Goal: Task Accomplishment & Management: Complete application form

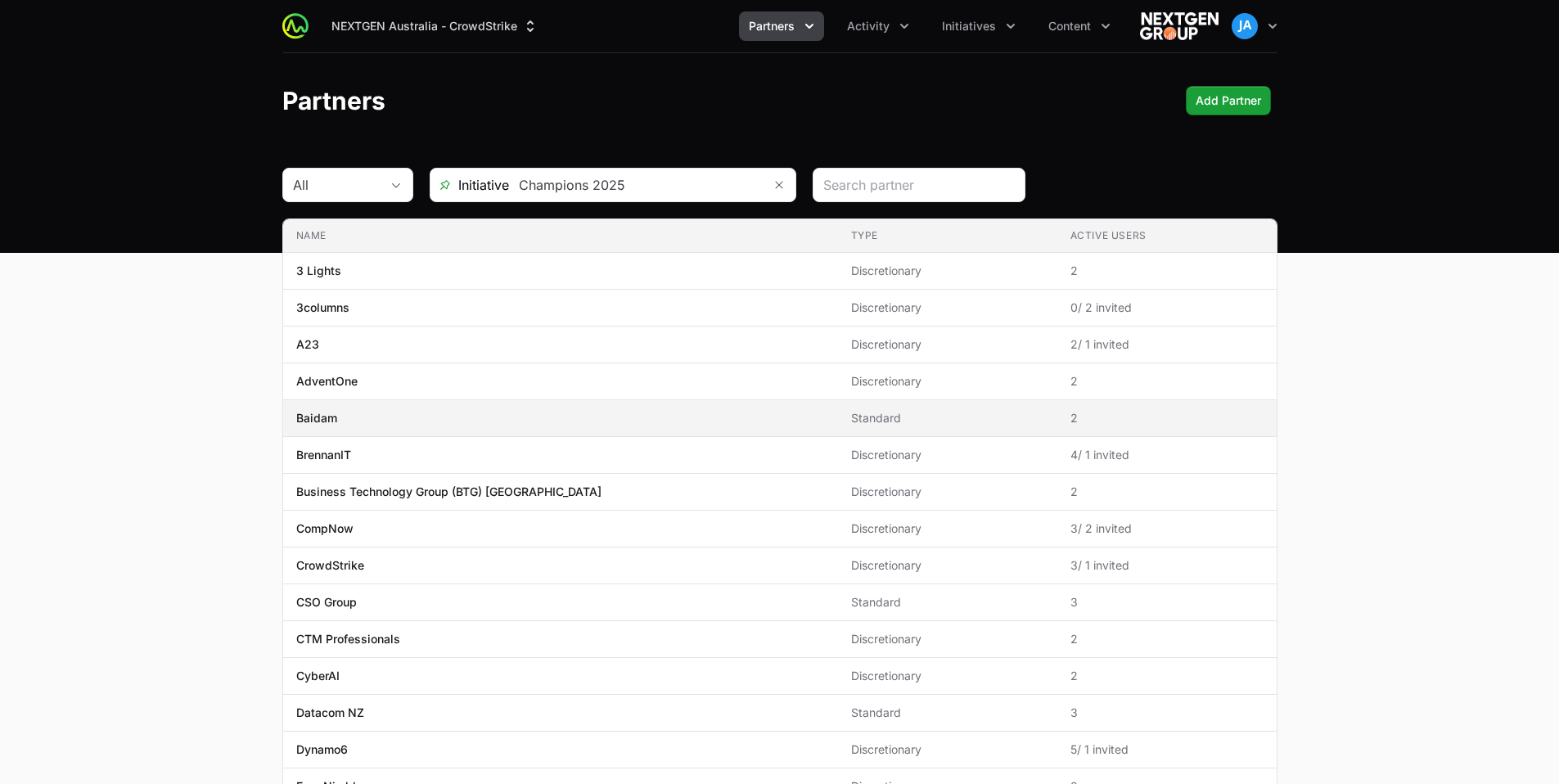
scroll to position [305, 0]
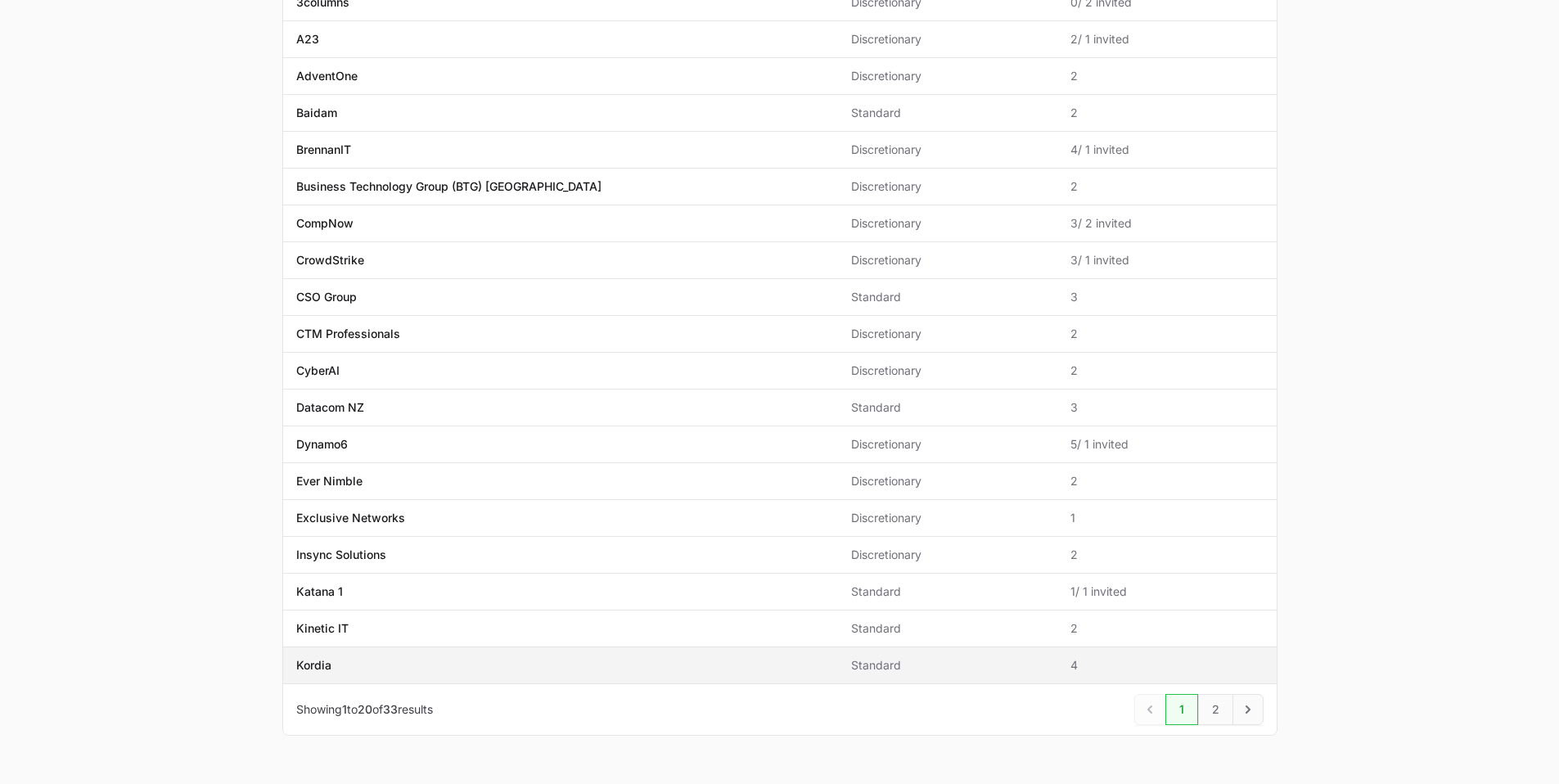
click at [326, 663] on p "Kordia" at bounding box center [314, 665] width 35 height 17
click at [325, 665] on p "Kordia" at bounding box center [314, 665] width 35 height 17
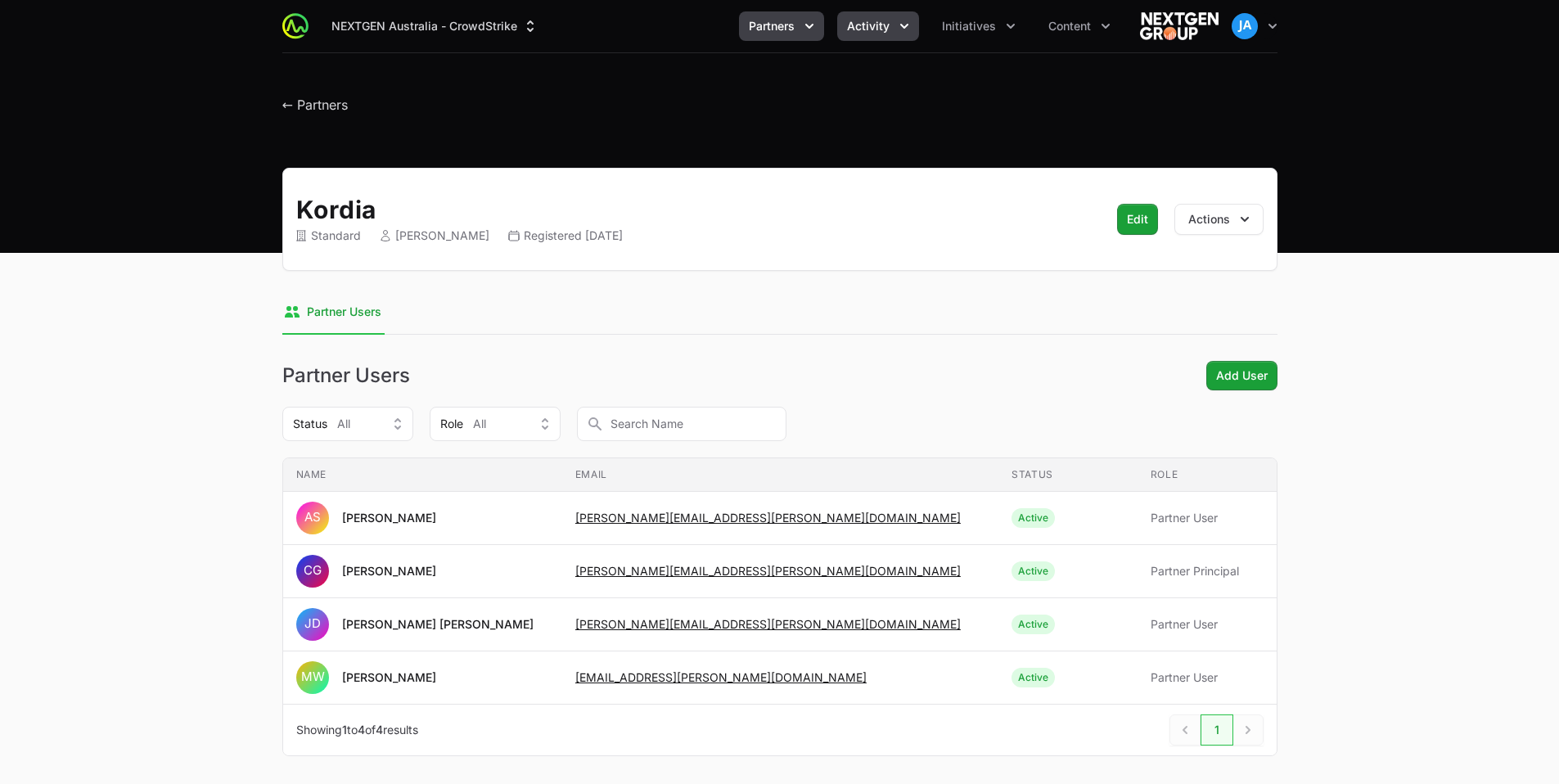
click at [894, 30] on button "Activity" at bounding box center [878, 26] width 82 height 30
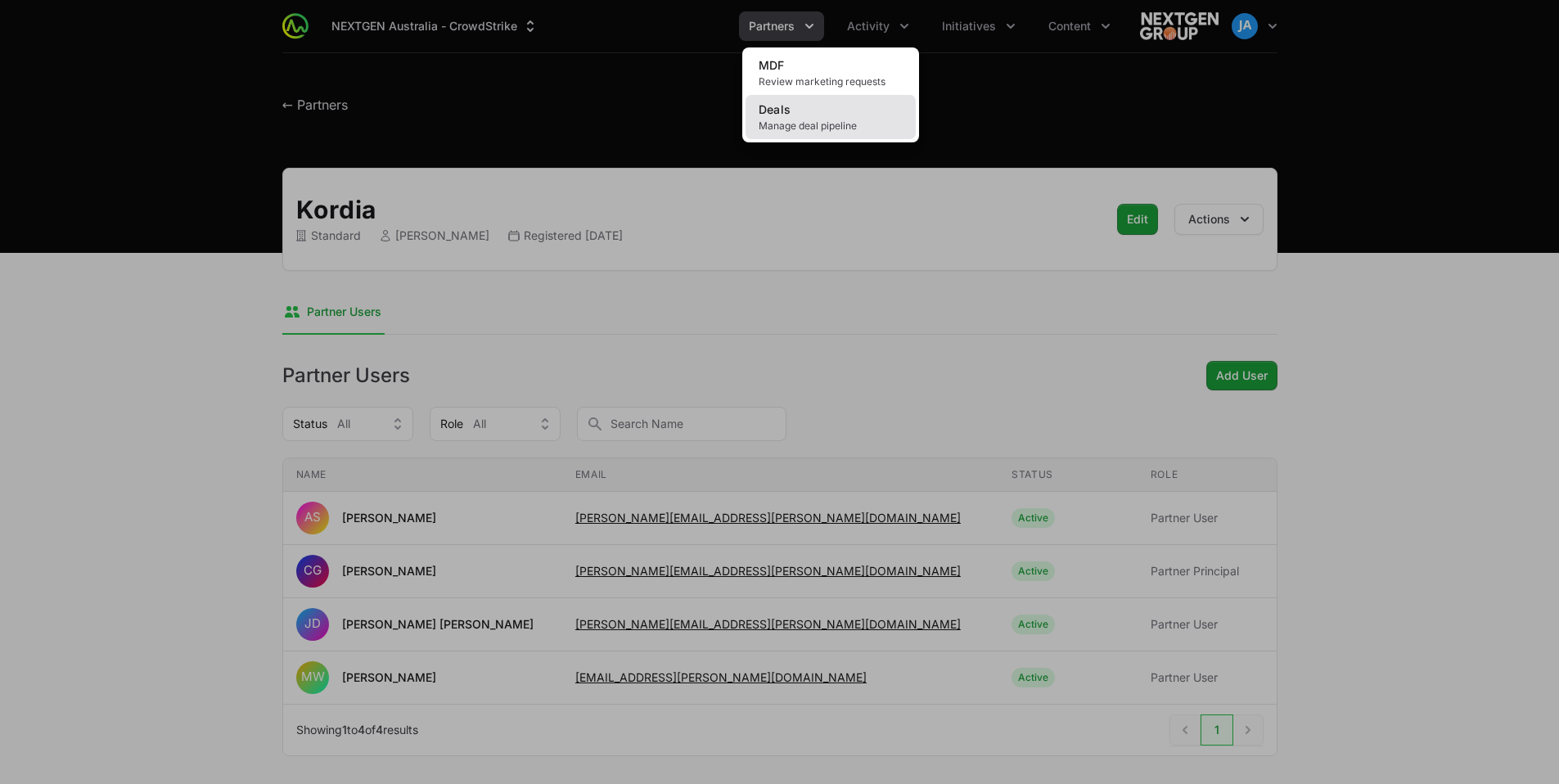
click at [844, 105] on link "Deals Manage deal pipeline" at bounding box center [830, 117] width 171 height 44
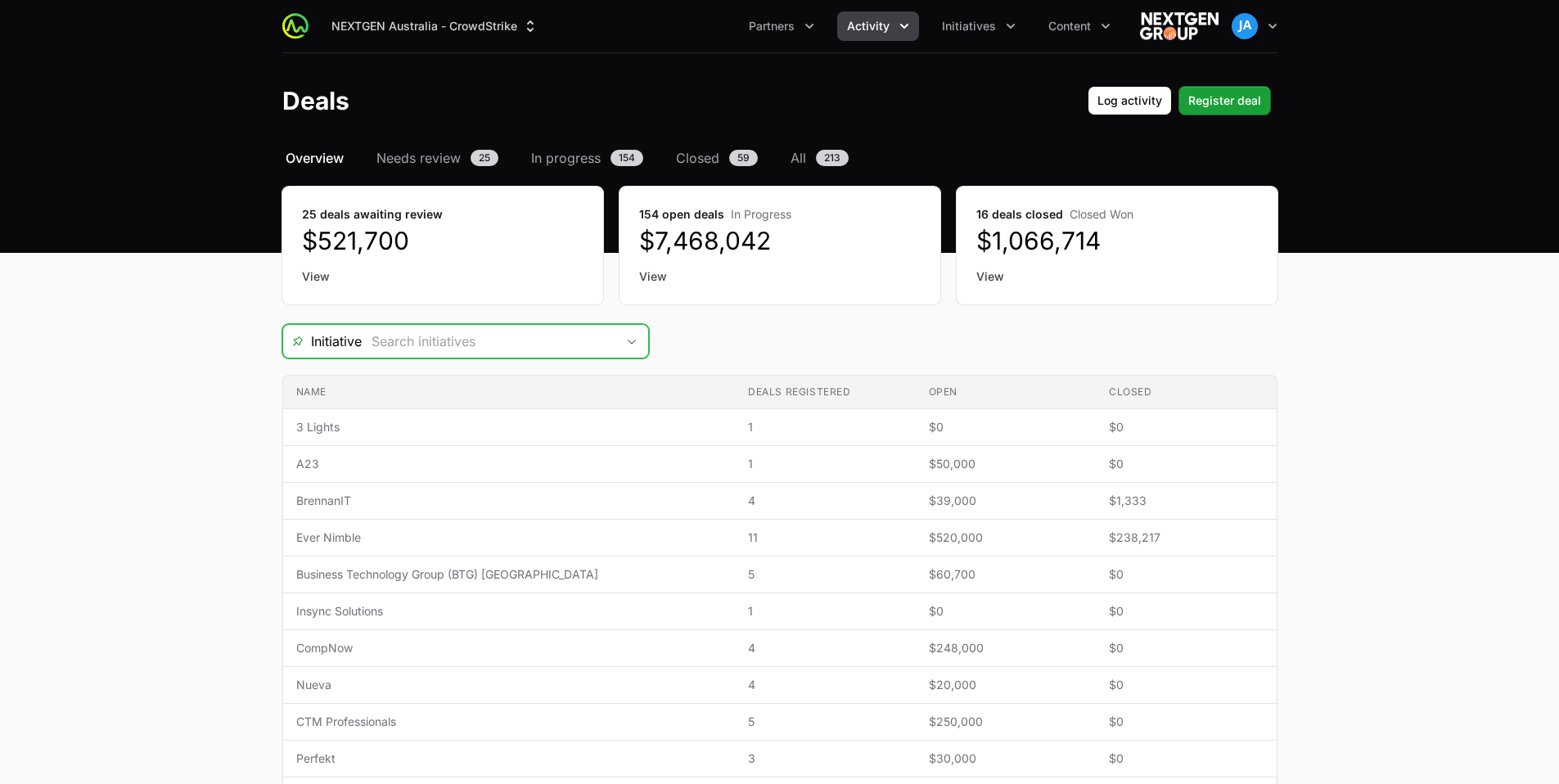
click at [629, 335] on div "Open" at bounding box center [631, 341] width 32 height 32
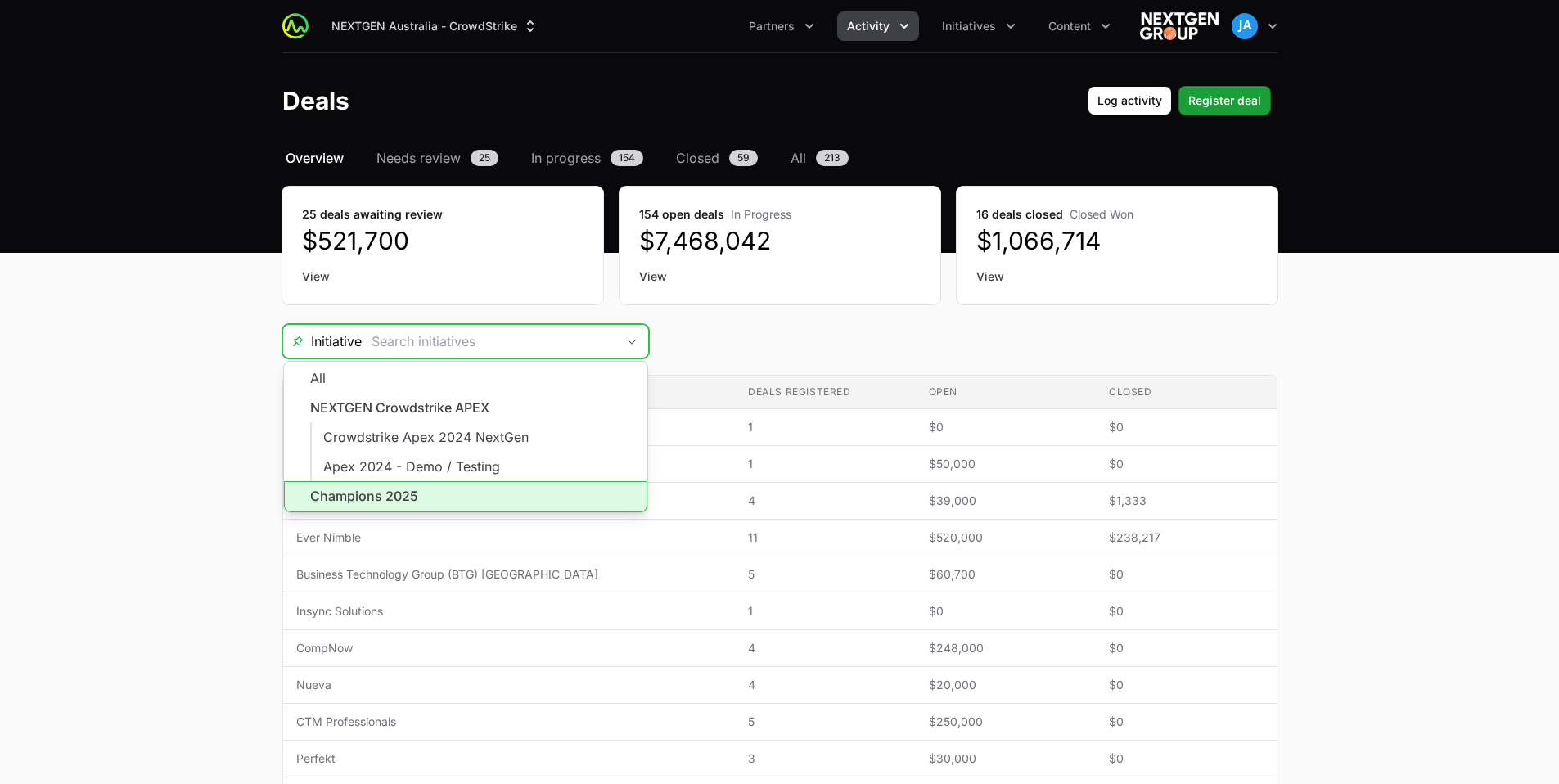
click at [423, 489] on li "Champions 2025" at bounding box center [465, 497] width 363 height 32
type input "Champions 2025"
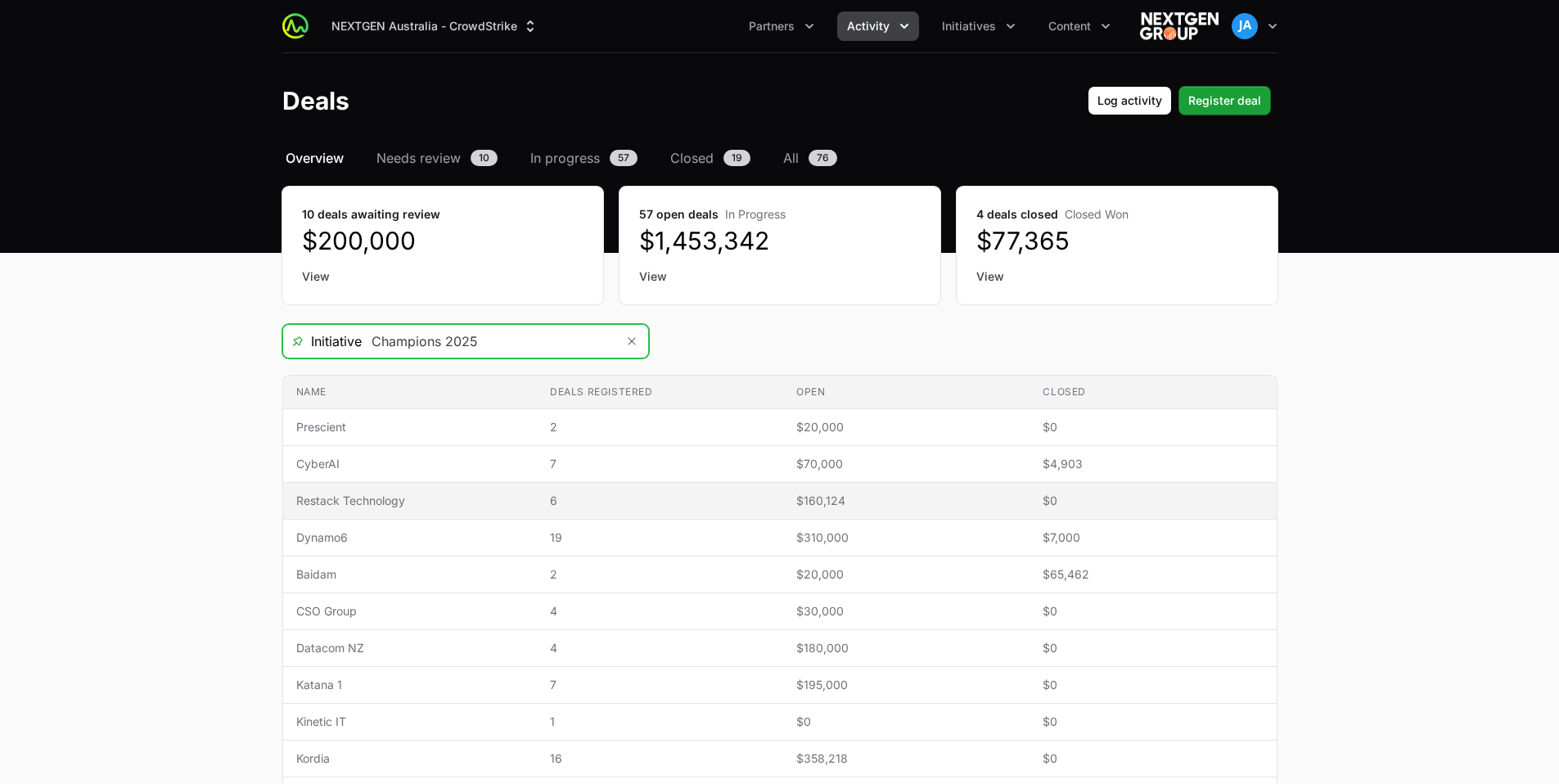
scroll to position [213, 0]
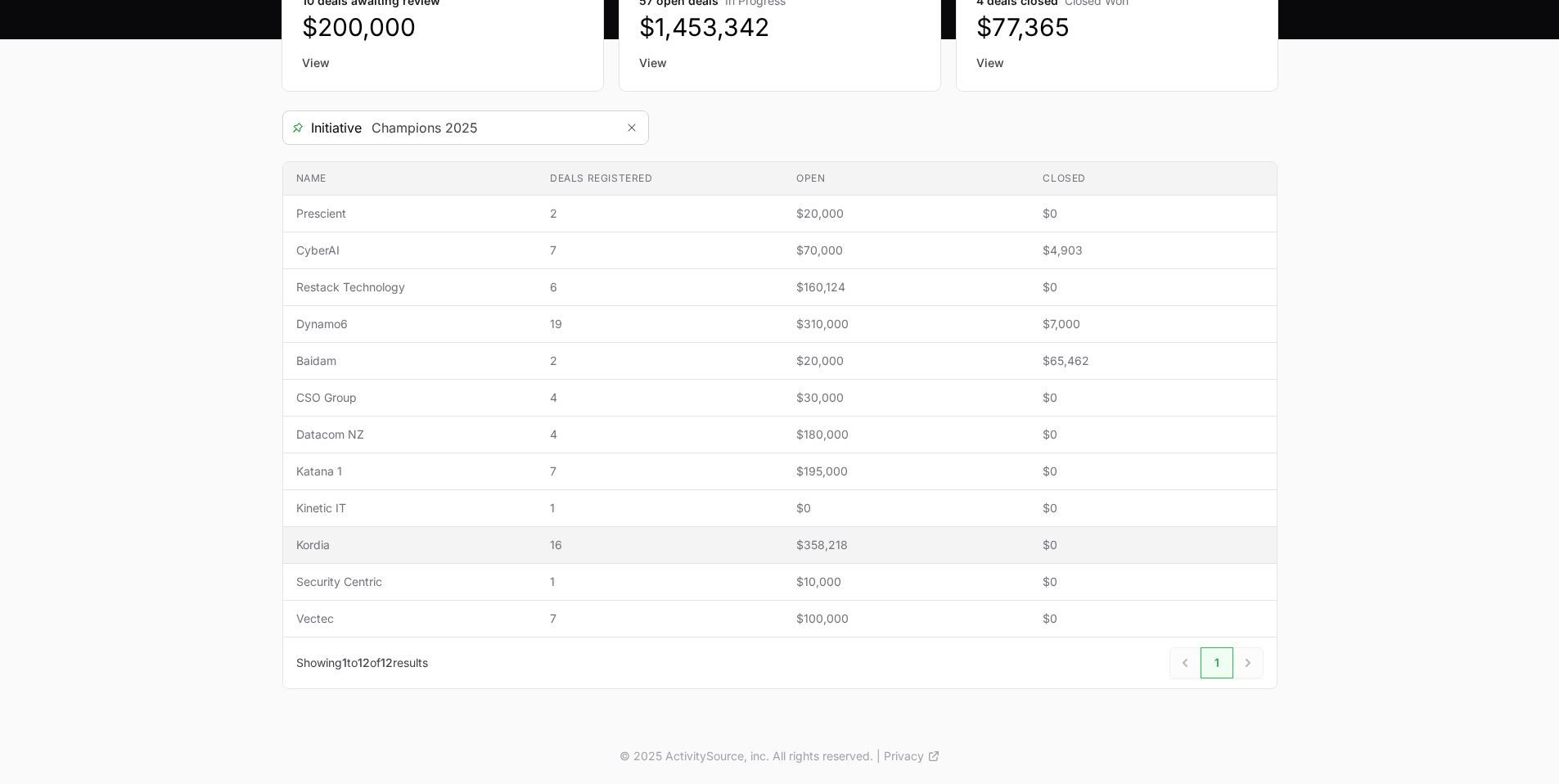
click at [349, 548] on span "Kordia" at bounding box center [411, 545] width 228 height 17
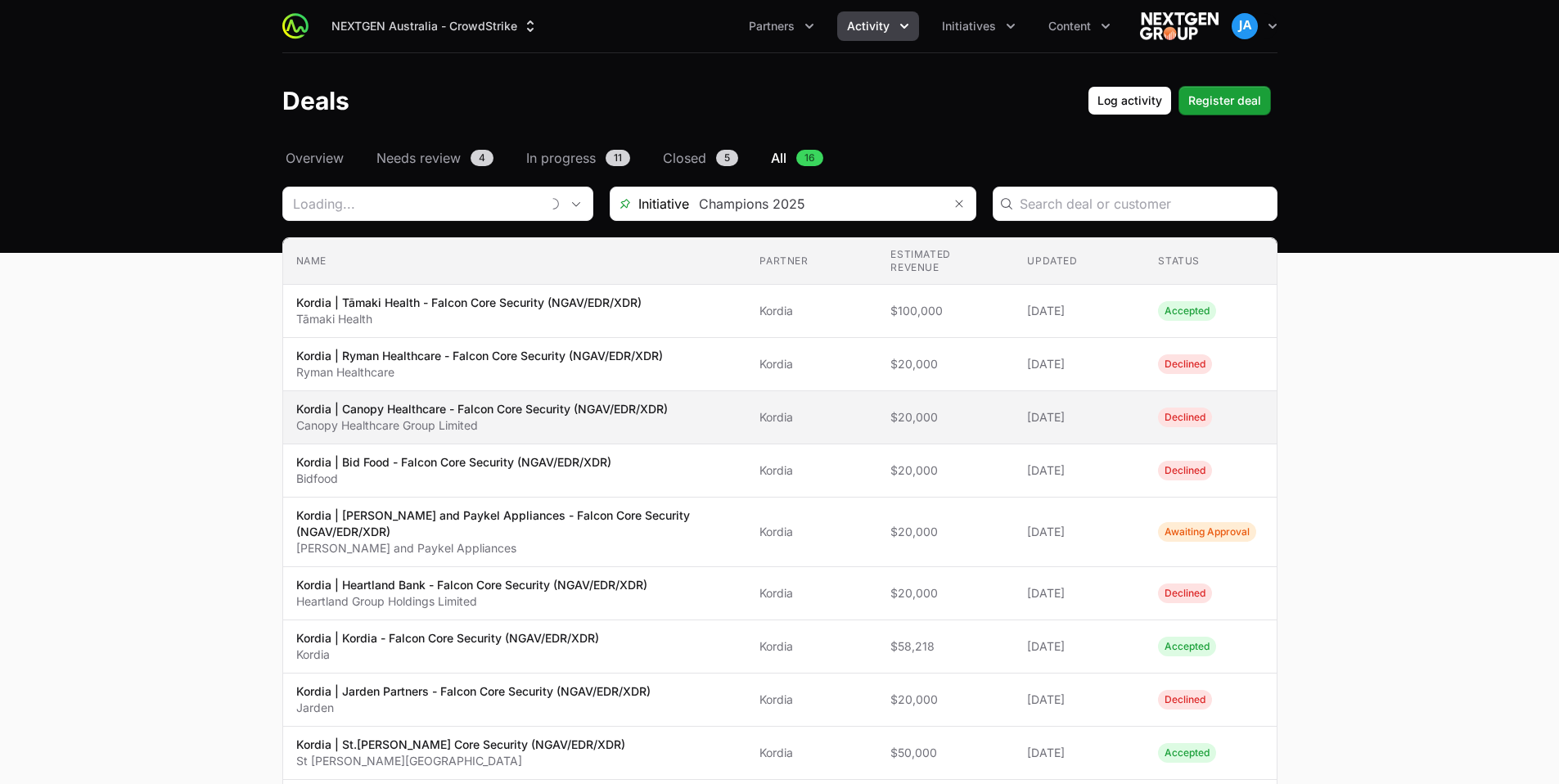
type input "Kordia"
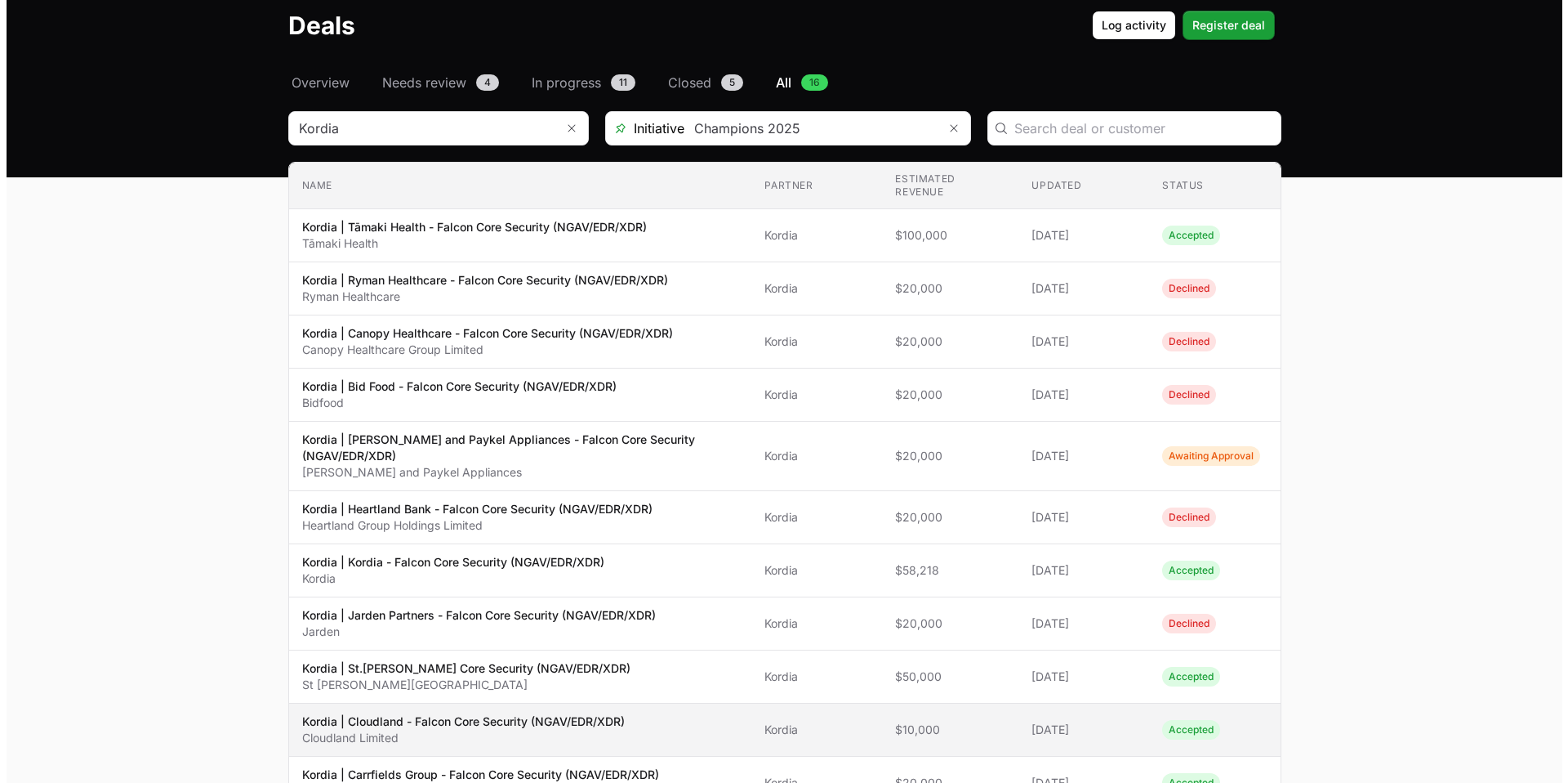
scroll to position [147, 0]
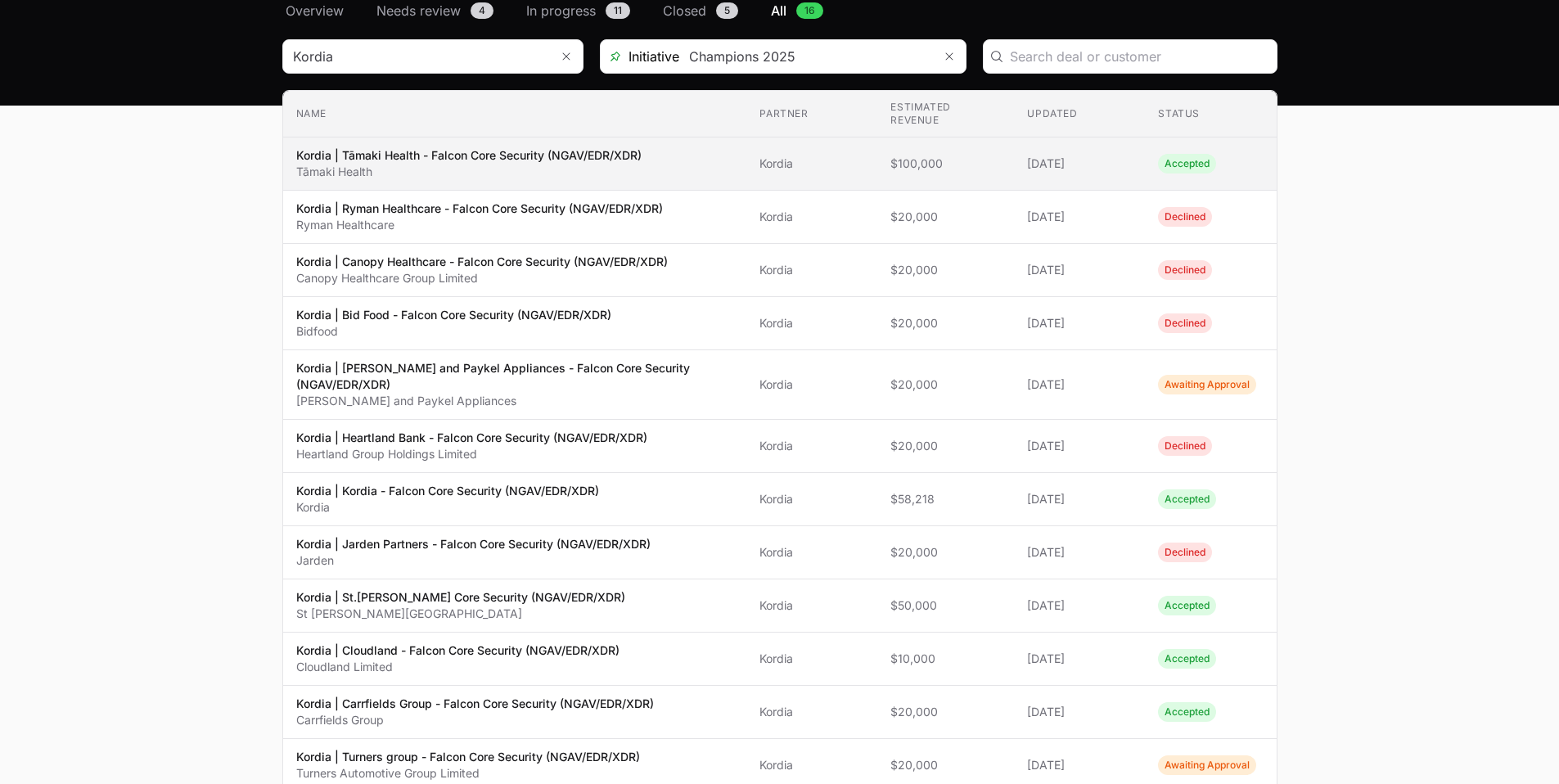
click at [970, 166] on span "$100,000" at bounding box center [945, 164] width 110 height 17
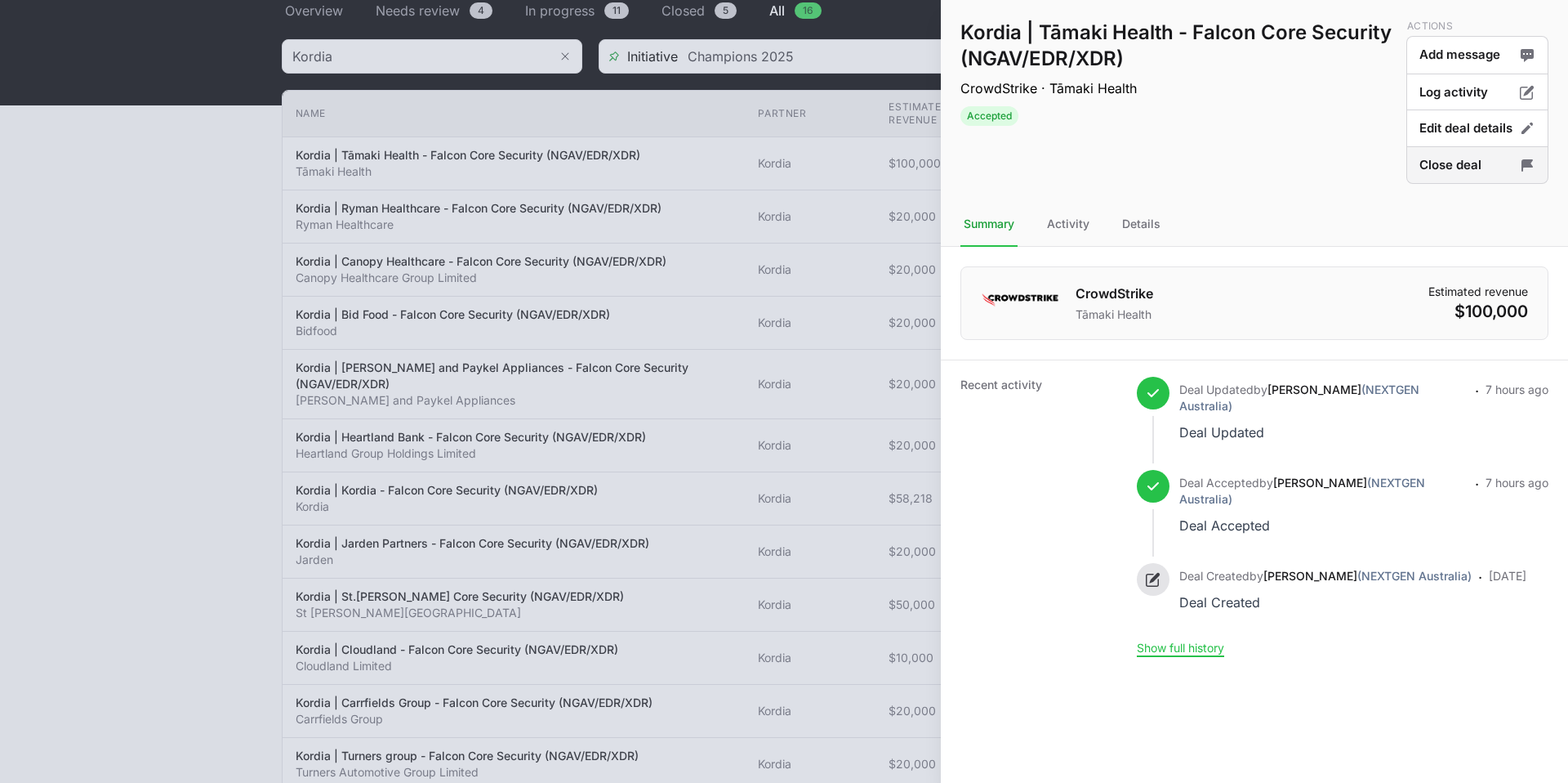
click at [1450, 165] on button "Close deal" at bounding box center [1478, 166] width 142 height 39
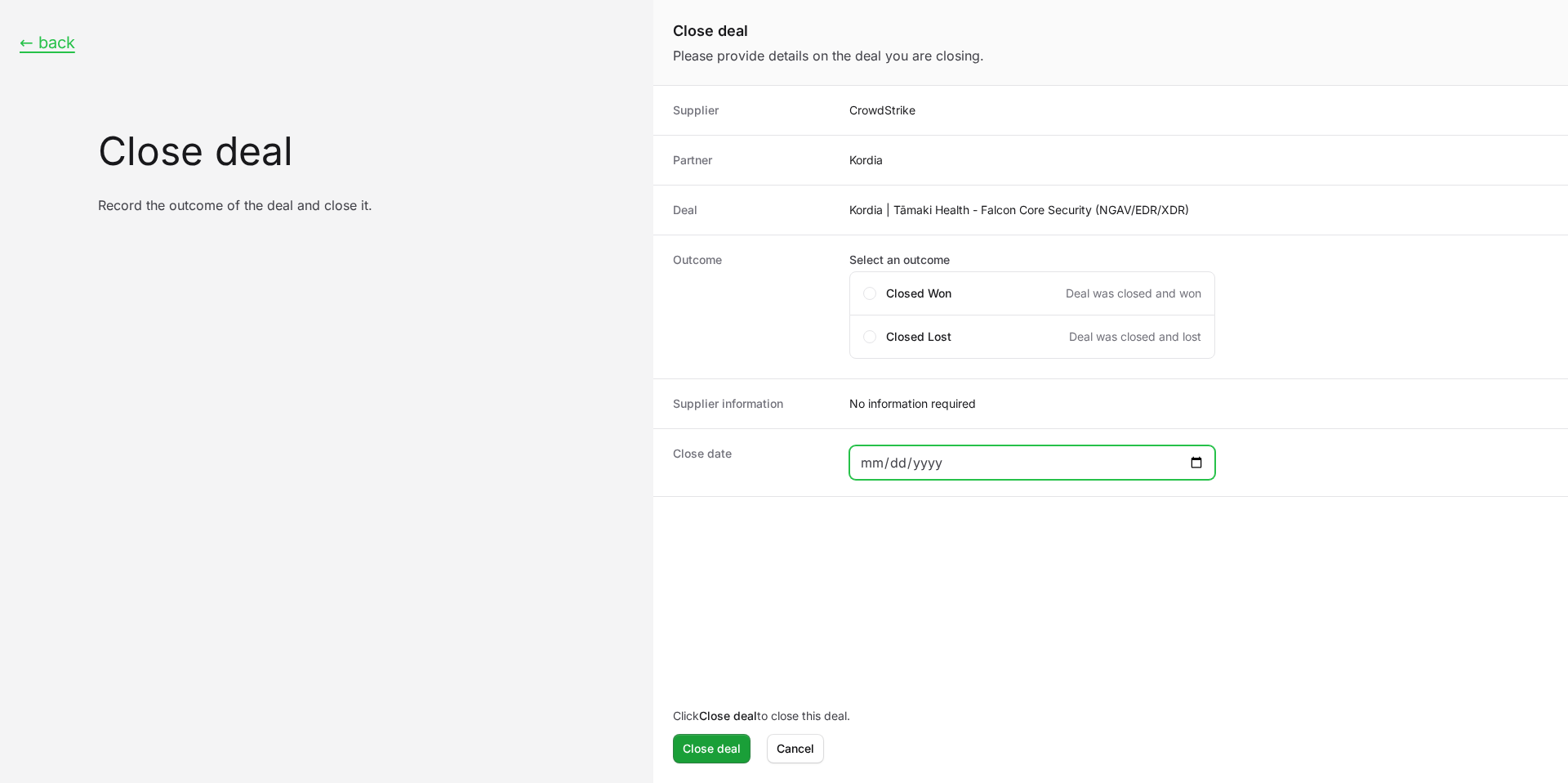
click at [1131, 463] on input "Close deal form" at bounding box center [1032, 462] width 345 height 19
click at [911, 302] on div "Closed Won Deal was closed and won" at bounding box center [1032, 293] width 366 height 44
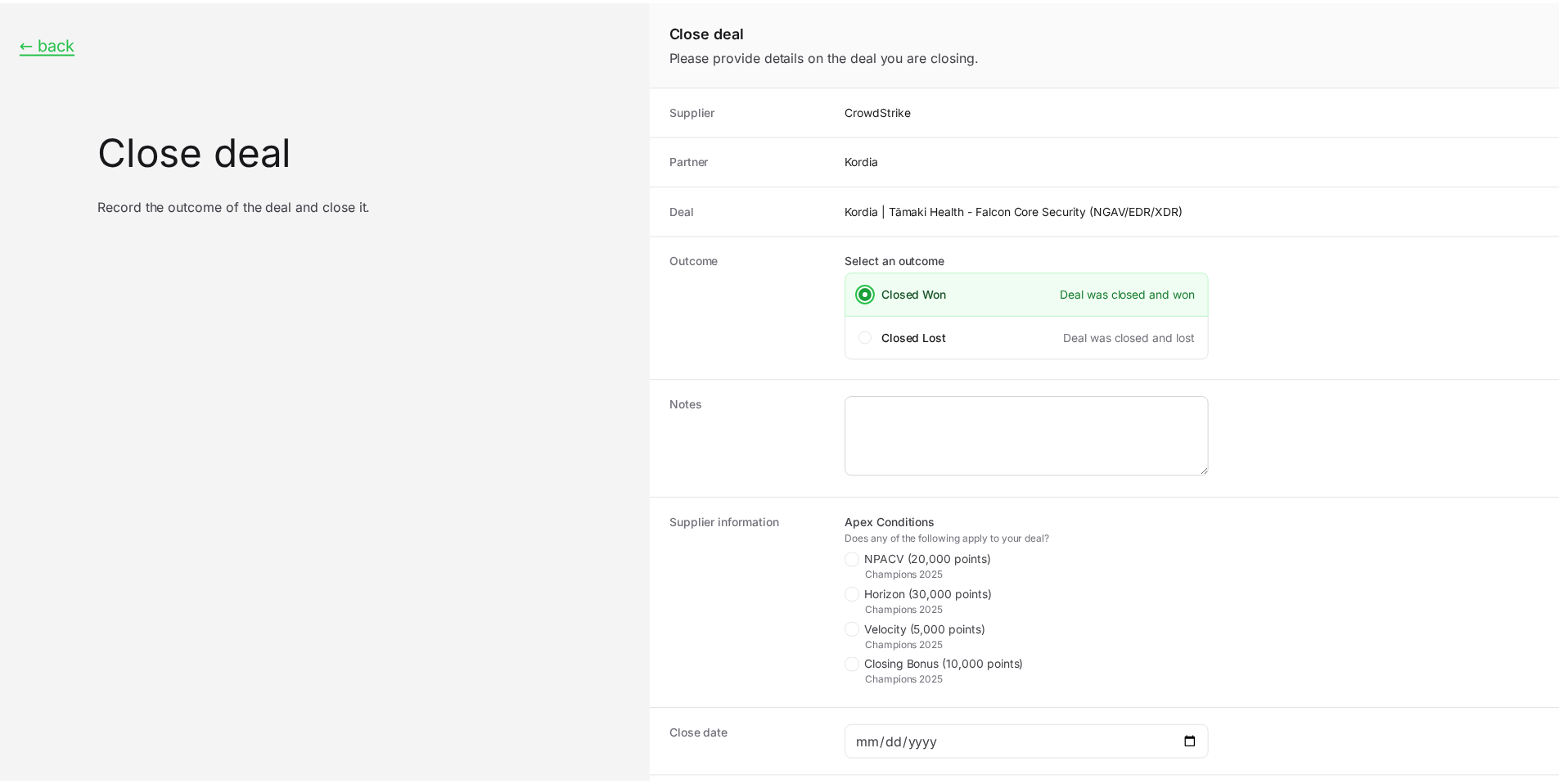
scroll to position [154, 0]
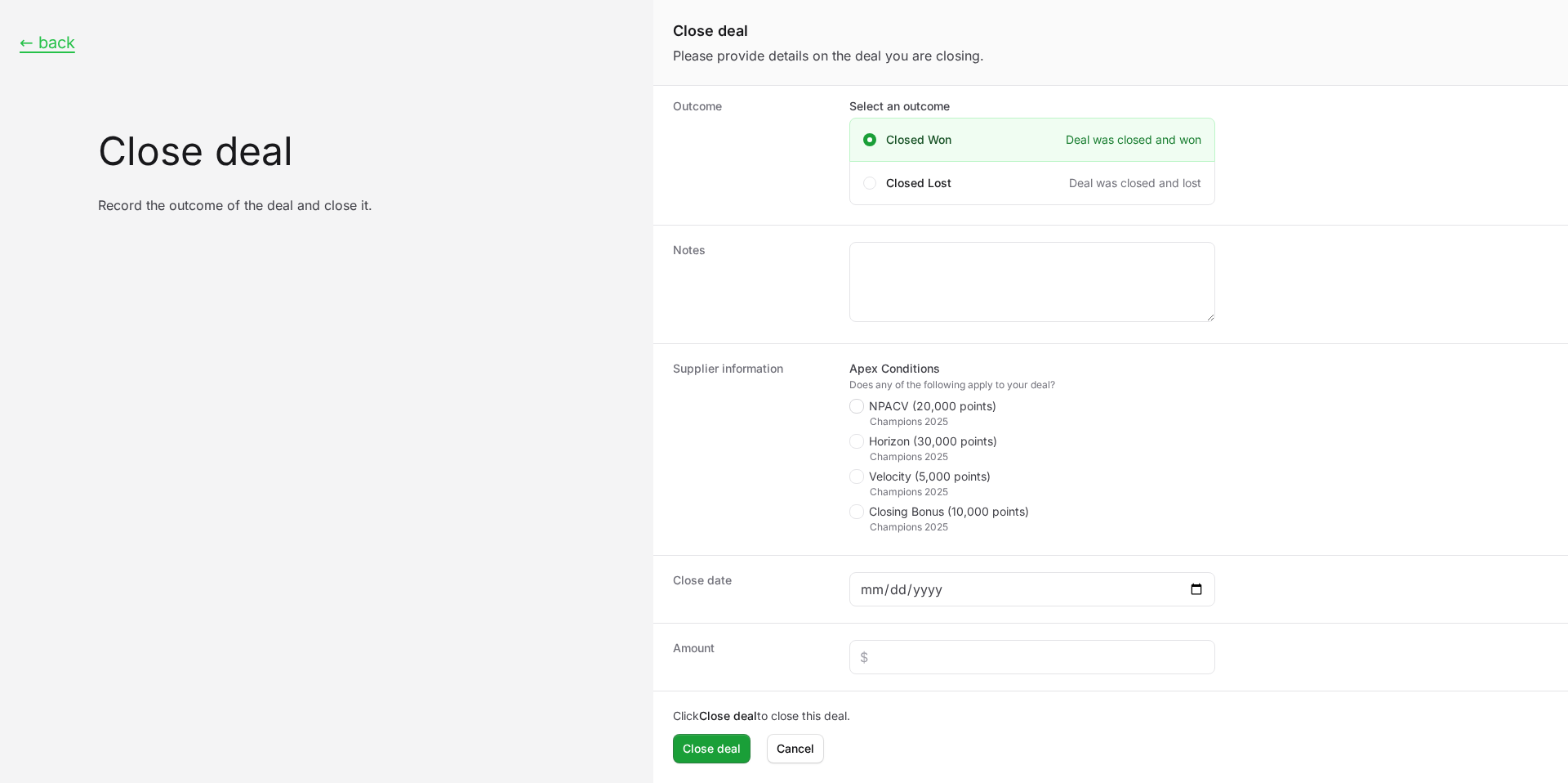
click at [861, 404] on span "Close deal form" at bounding box center [857, 406] width 15 height 15
click at [851, 553] on input "NPACV (20,000 points)" at bounding box center [850, 553] width 2 height 2
checkbox input "true"
click at [883, 476] on span "Velocity (5,000 points)" at bounding box center [931, 477] width 122 height 17
click at [851, 623] on input "Velocity (5,000 points)" at bounding box center [850, 624] width 2 height 2
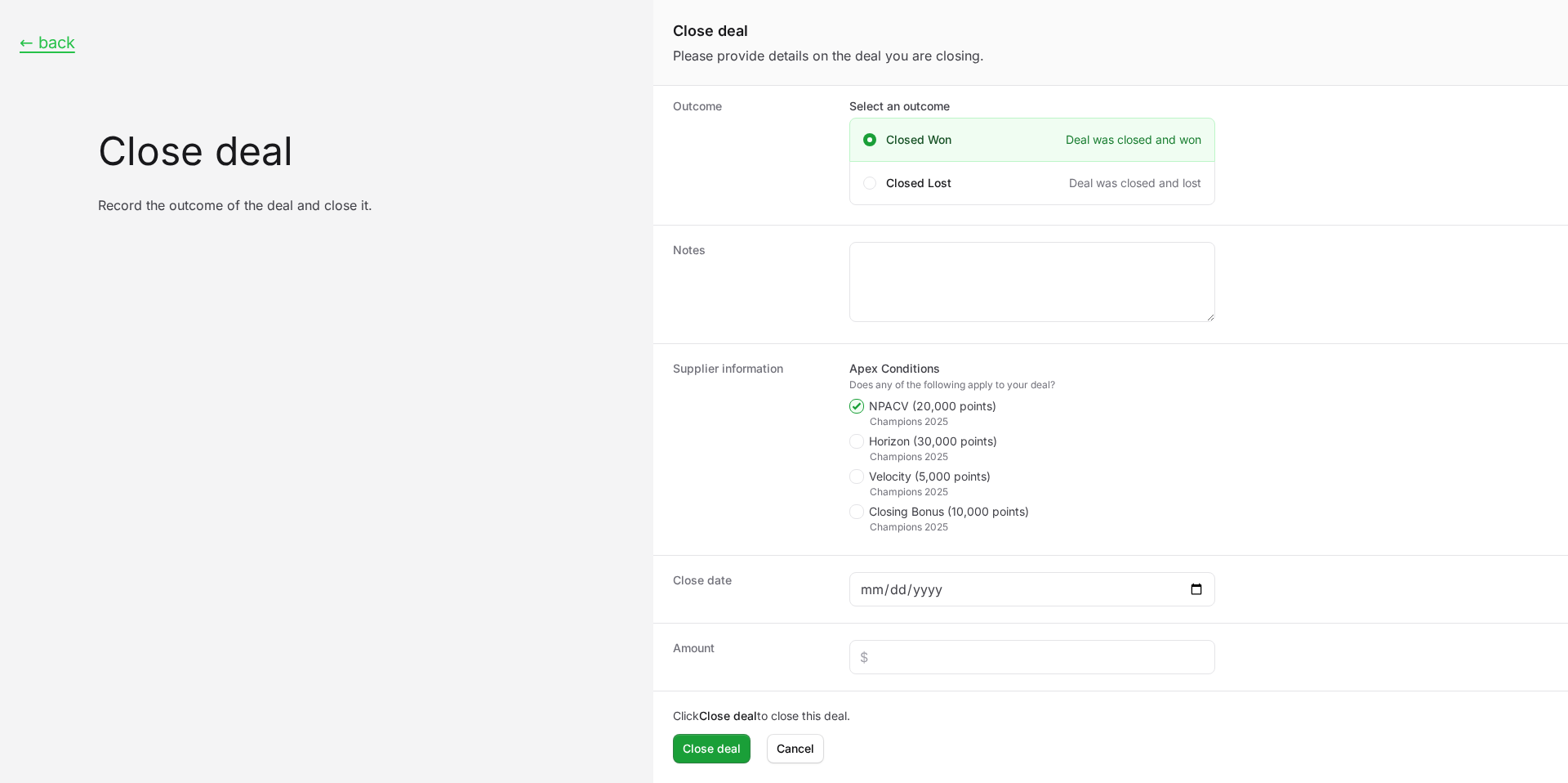
checkbox input "true"
click at [870, 441] on span "Horizon (30,000 points)" at bounding box center [933, 441] width 129 height 17
click at [851, 588] on input "Horizon (30,000 points)" at bounding box center [850, 589] width 2 height 2
checkbox input "true"
click at [863, 471] on span "Close deal form" at bounding box center [858, 477] width 19 height 15
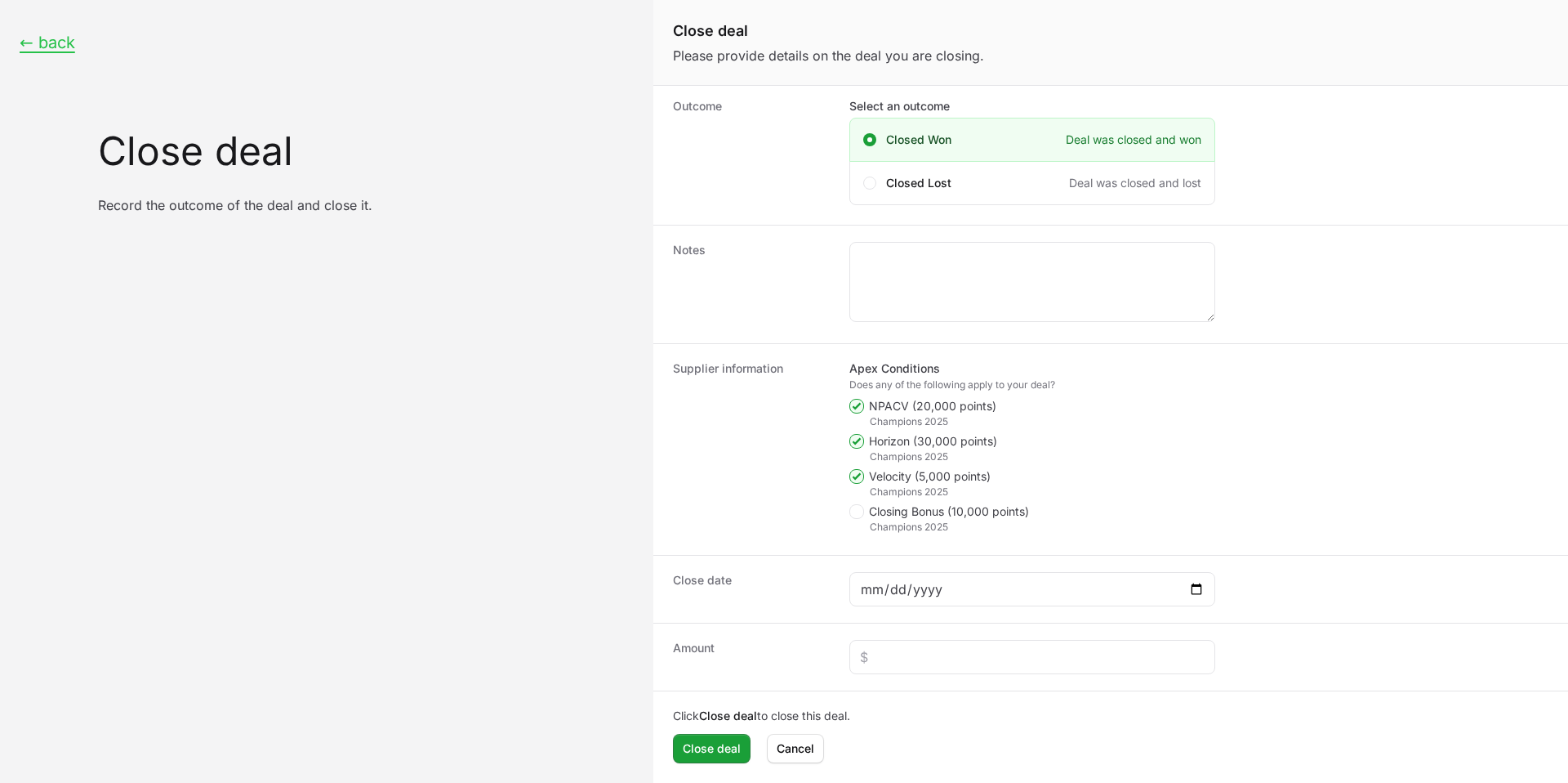
click at [851, 623] on input "Velocity (5,000 points)" at bounding box center [850, 624] width 2 height 2
checkbox input "false"
click at [865, 445] on span "Close deal form" at bounding box center [858, 441] width 19 height 15
click at [851, 588] on input "Horizon (30,000 points)" at bounding box center [850, 589] width 2 height 2
checkbox input "false"
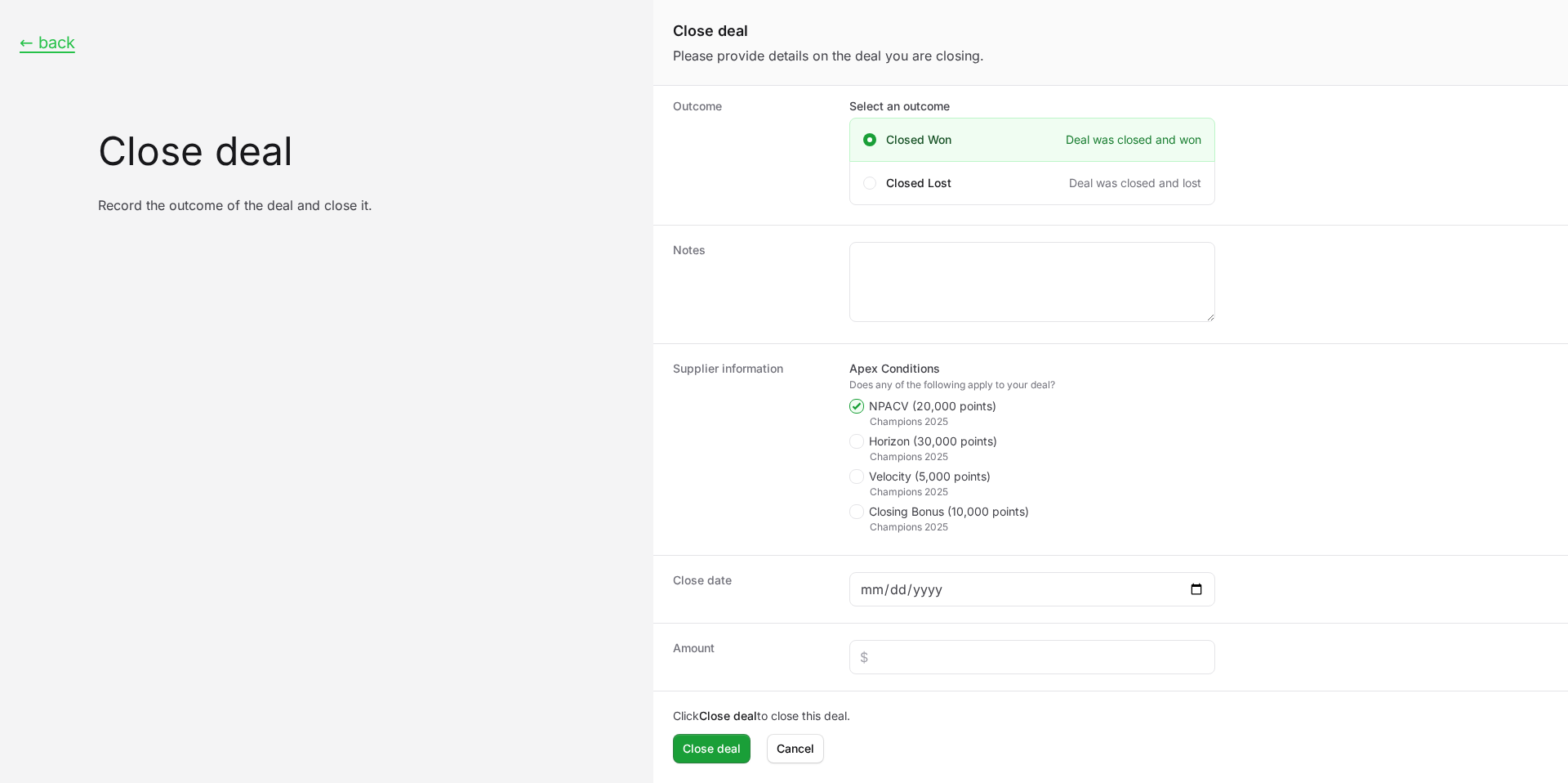
click at [867, 514] on span "Close deal form" at bounding box center [858, 512] width 19 height 15
click at [851, 658] on input "Closing Bonus (10,000 points)" at bounding box center [850, 659] width 2 height 2
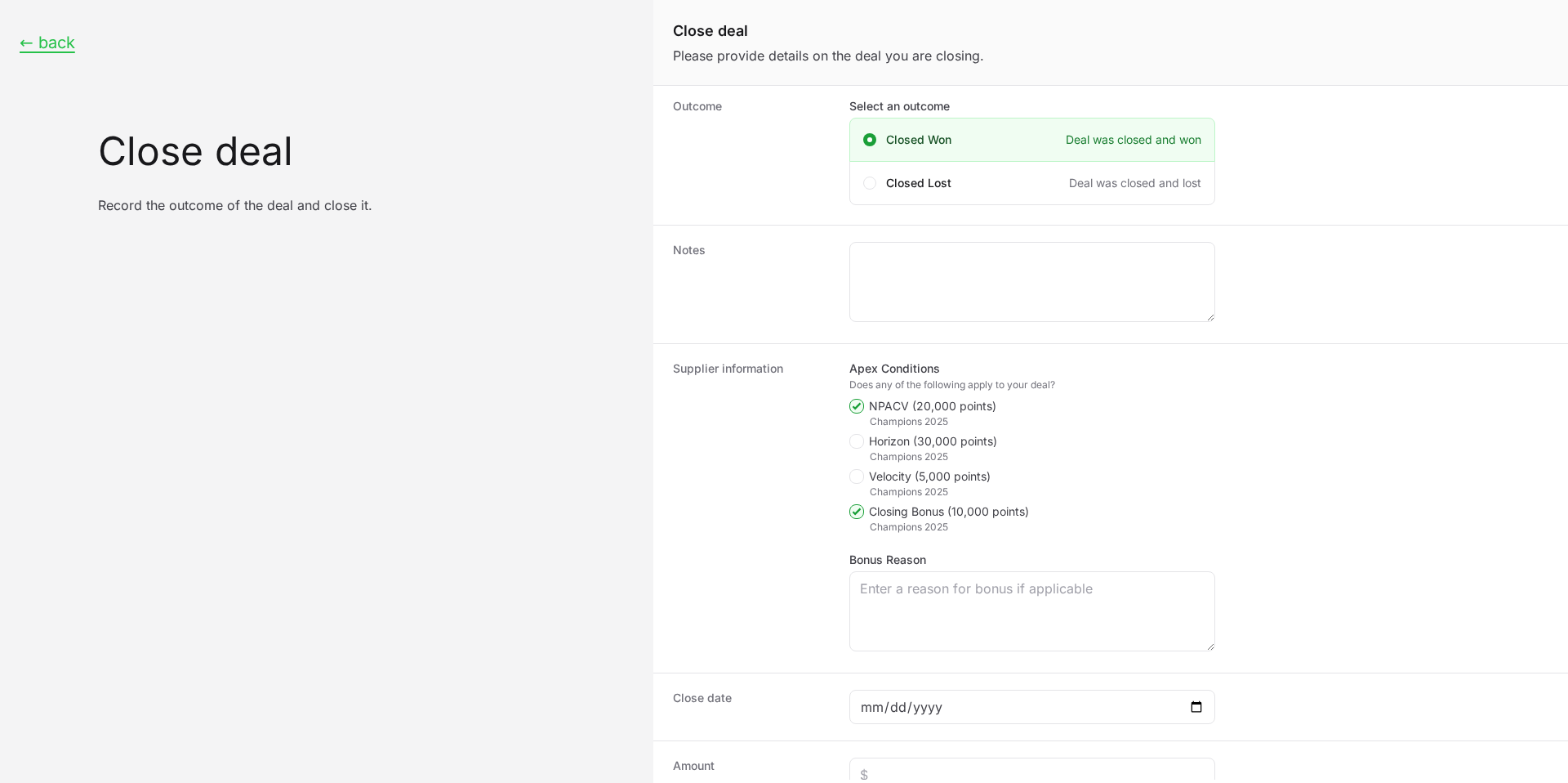
click at [856, 523] on li "Closing Bonus (10,000 points) Champions 2025" at bounding box center [1032, 518] width 366 height 31
click at [859, 510] on polygon "Close deal form" at bounding box center [858, 512] width 9 height 7
click at [851, 658] on input "Closing Bonus (10,000 points)" at bounding box center [850, 659] width 2 height 2
checkbox input "false"
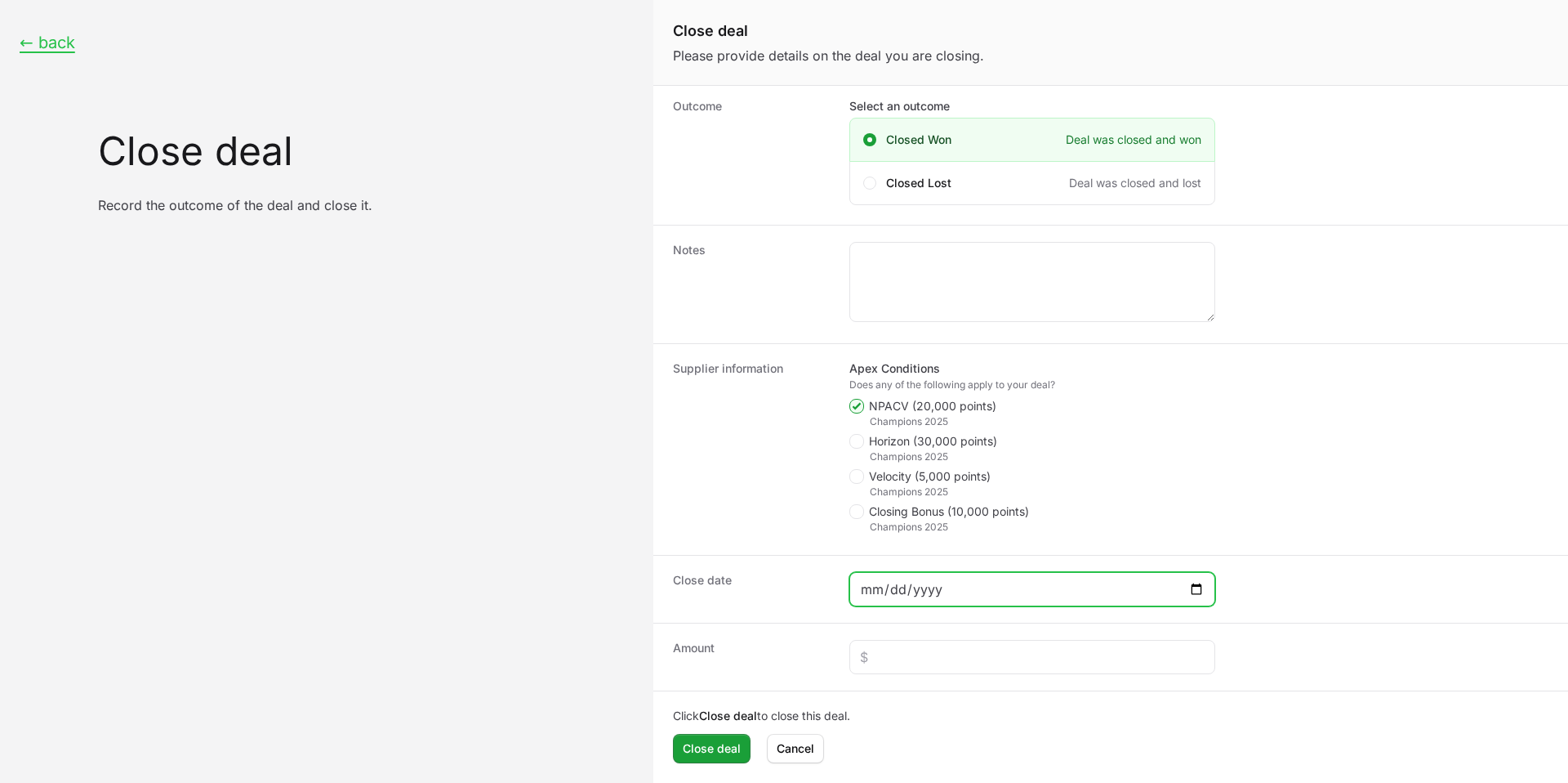
click at [1098, 585] on input "Close deal form" at bounding box center [1032, 589] width 345 height 19
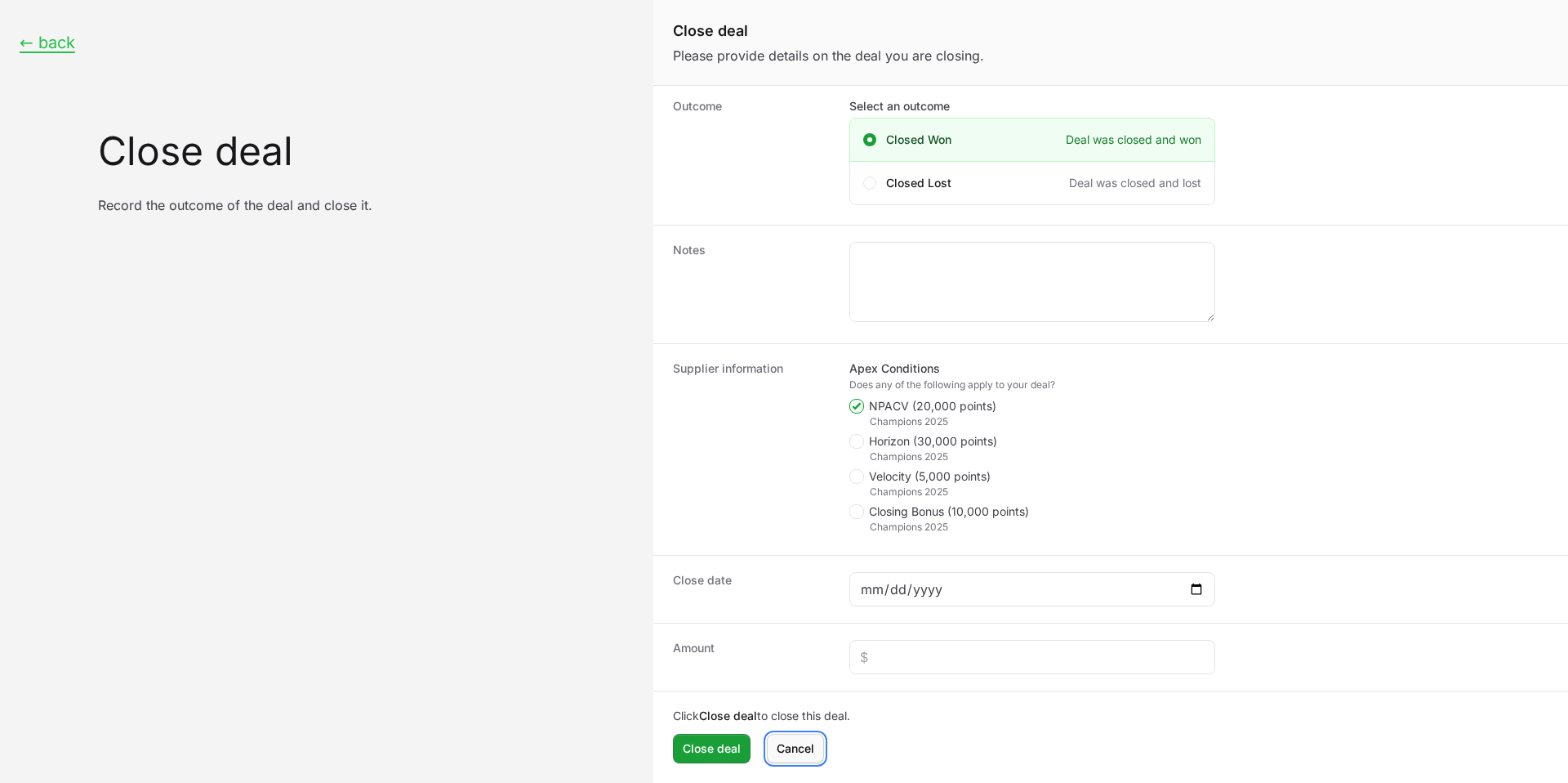
click at [794, 745] on span "Cancel" at bounding box center [796, 748] width 38 height 19
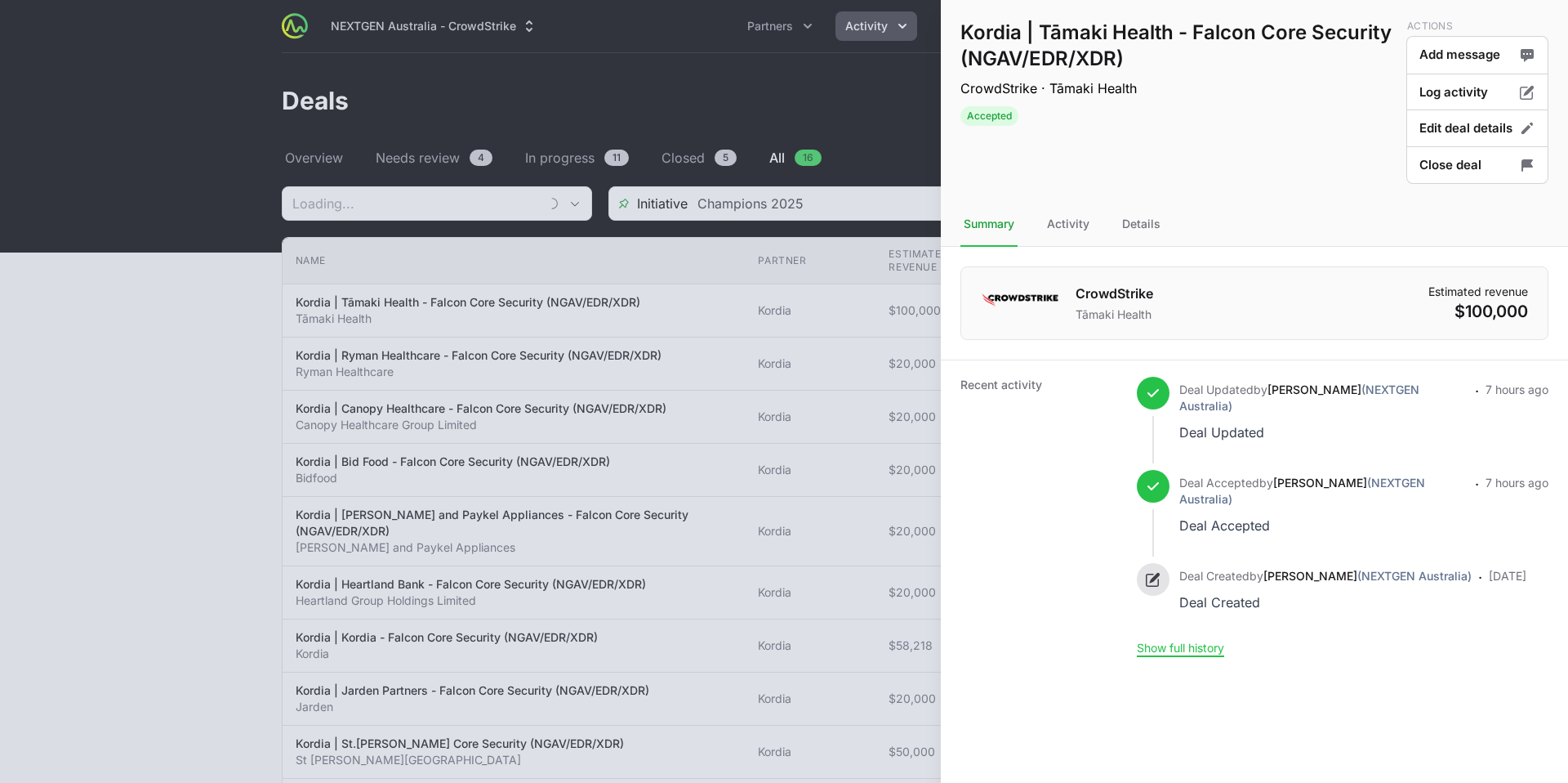
type input "Kordia"
click at [227, 317] on div at bounding box center [784, 392] width 1568 height 783
